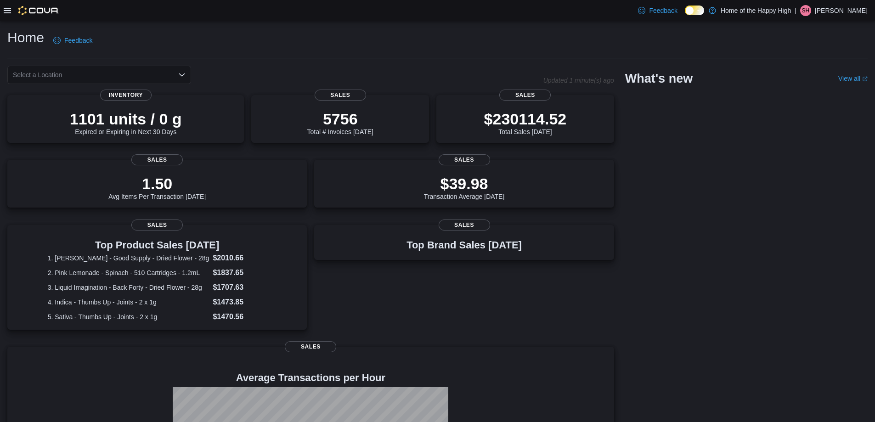
click at [651, 31] on div "Home Feedback" at bounding box center [437, 40] width 860 height 24
